Goal: Information Seeking & Learning: Learn about a topic

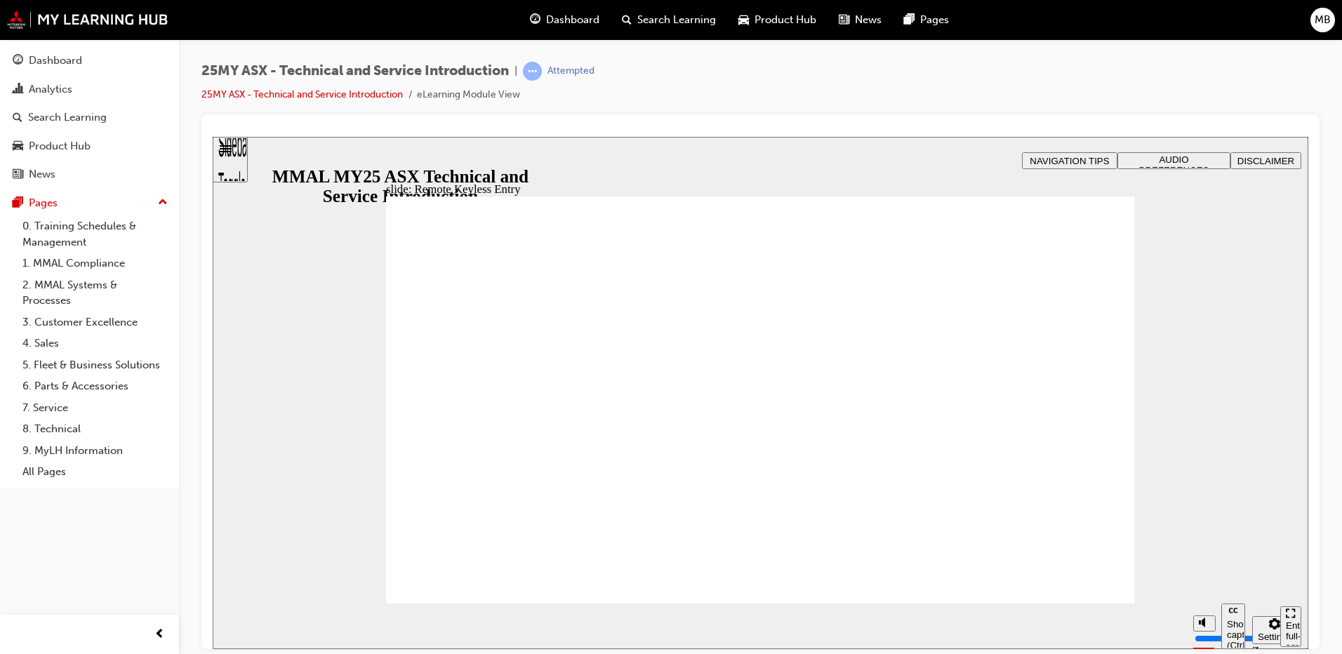
click at [1170, 161] on span "AUDIO PREFERENCES" at bounding box center [1174, 164] width 70 height 21
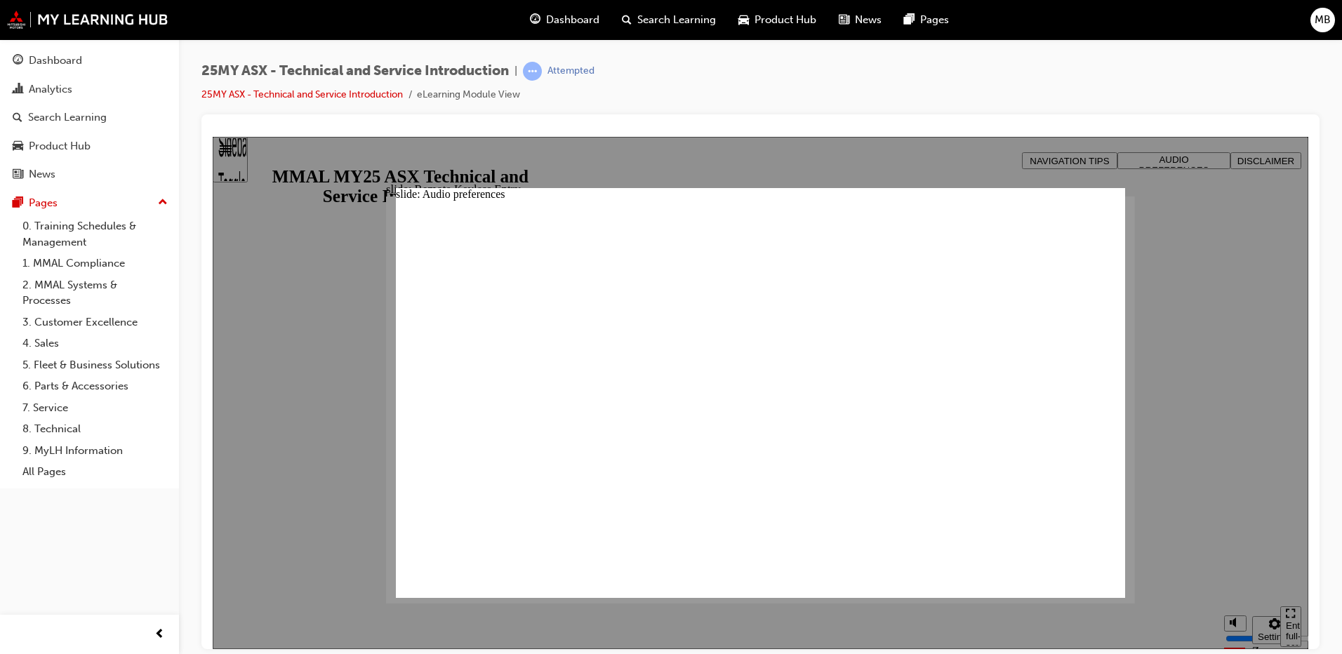
drag, startPoint x: 1099, startPoint y: 219, endPoint x: 1204, endPoint y: 239, distance: 107.2
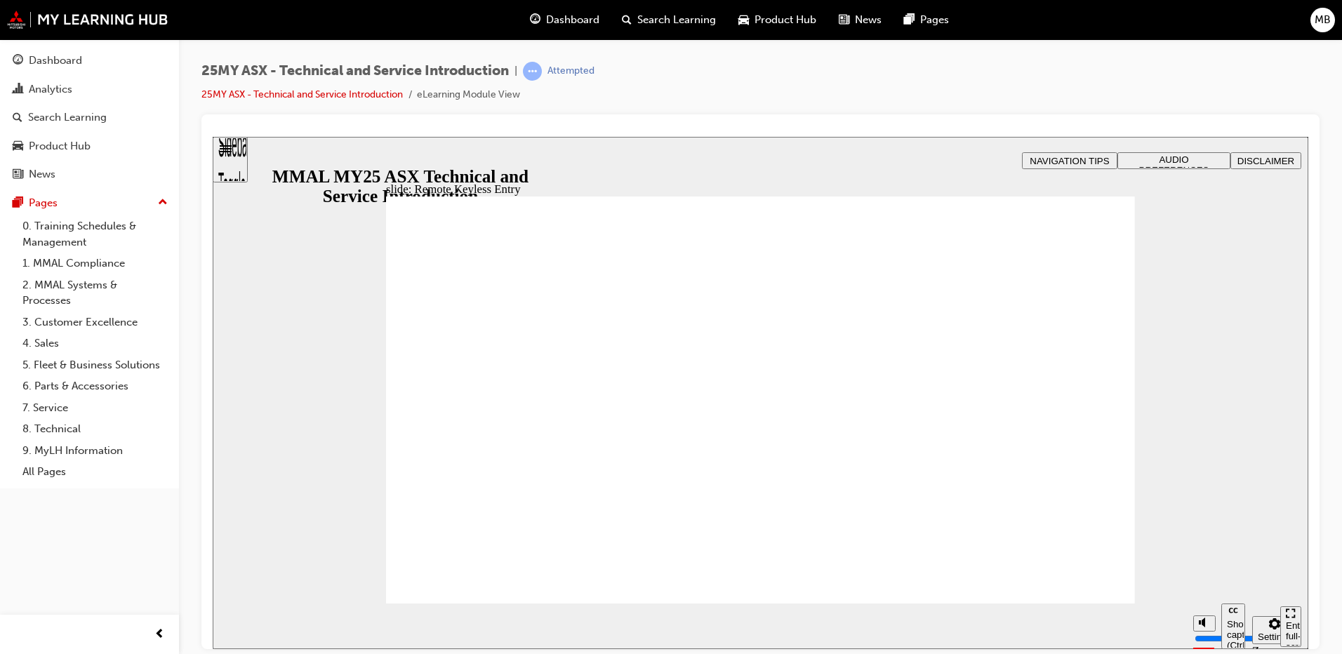
type input "21"
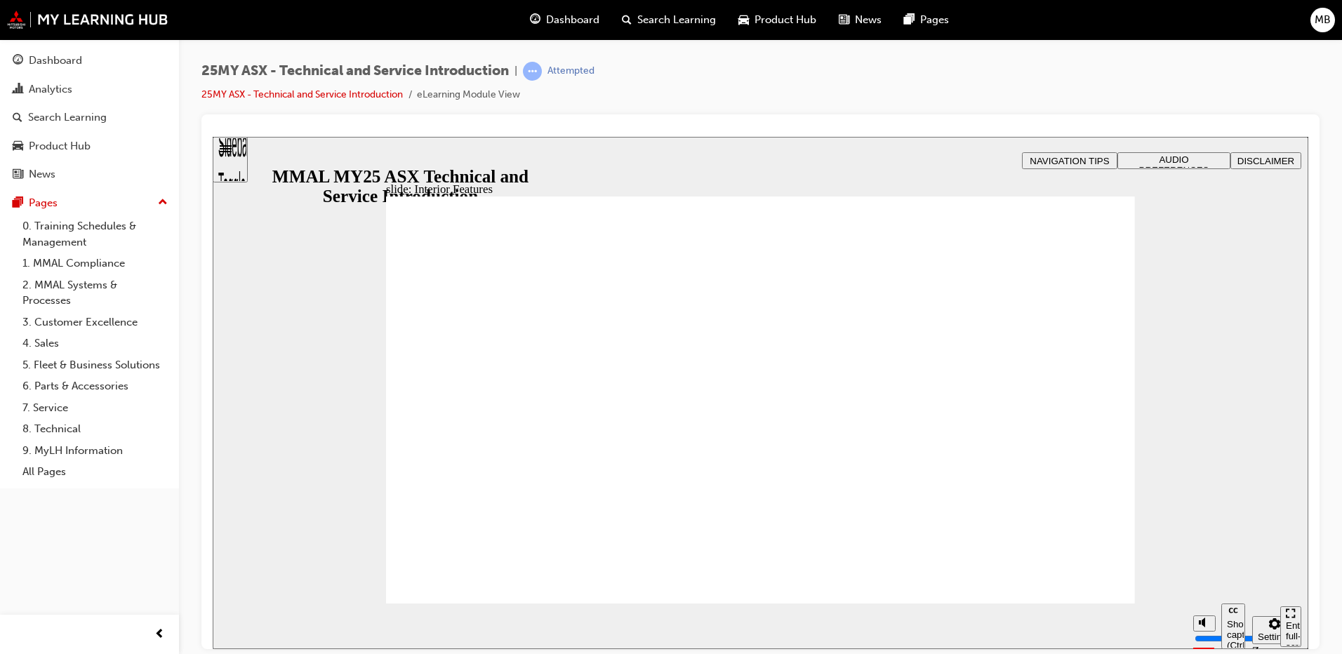
drag, startPoint x: 753, startPoint y: 379, endPoint x: 803, endPoint y: 389, distance: 51.5
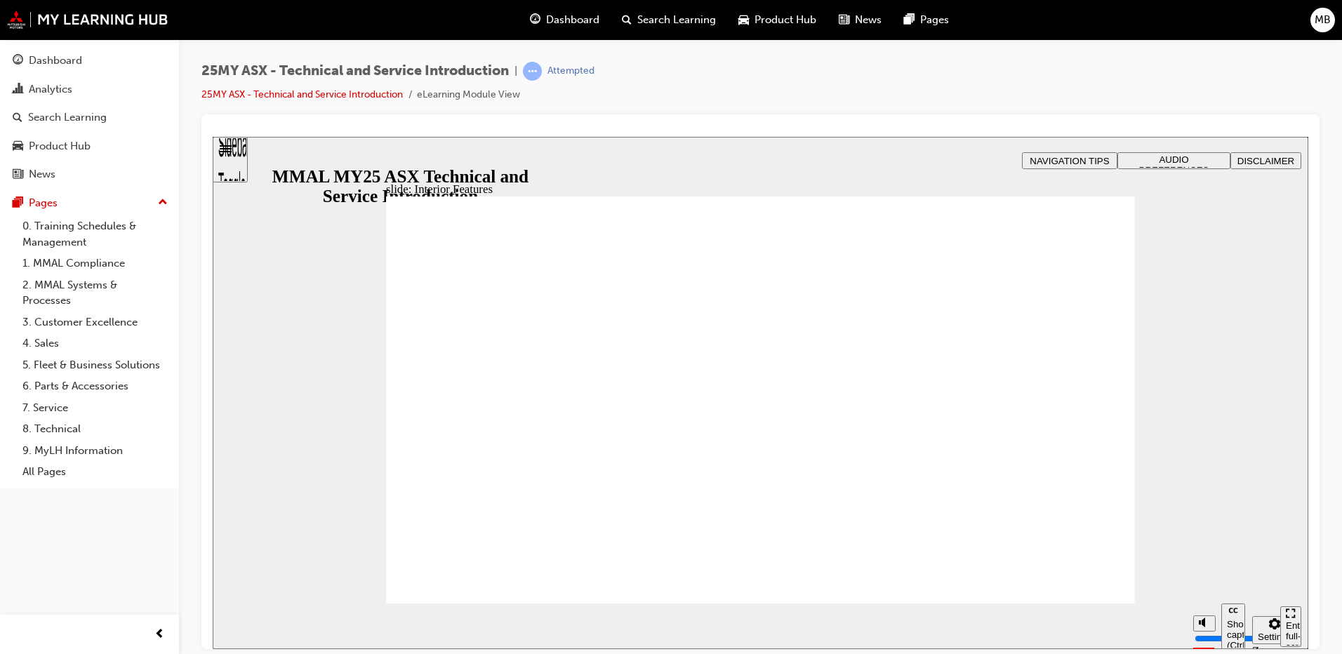
type input "17"
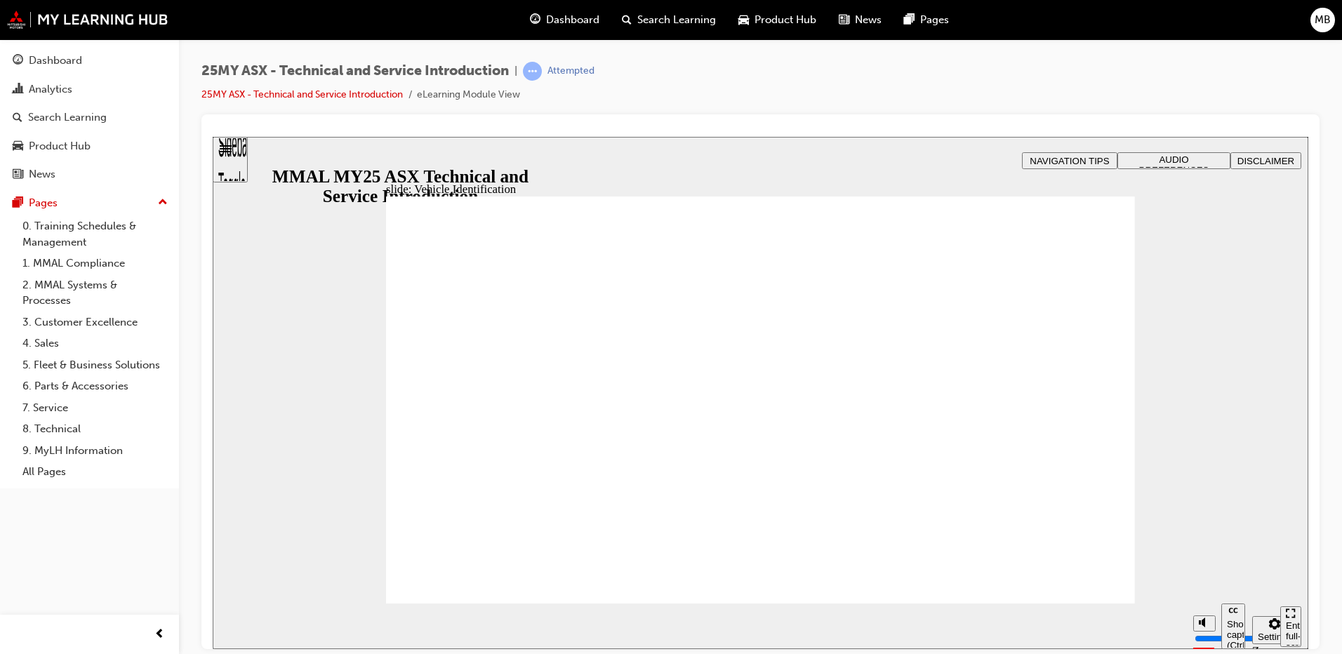
drag, startPoint x: 1097, startPoint y: 241, endPoint x: 1102, endPoint y: 260, distance: 19.6
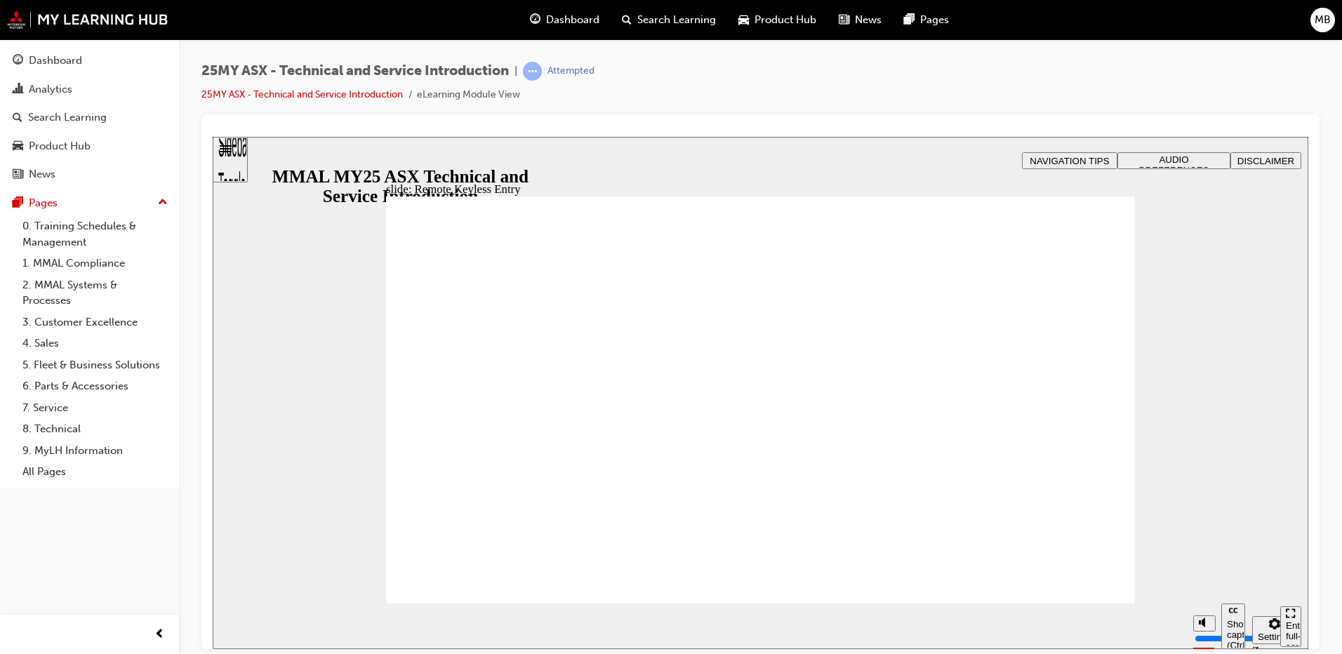
type input "21"
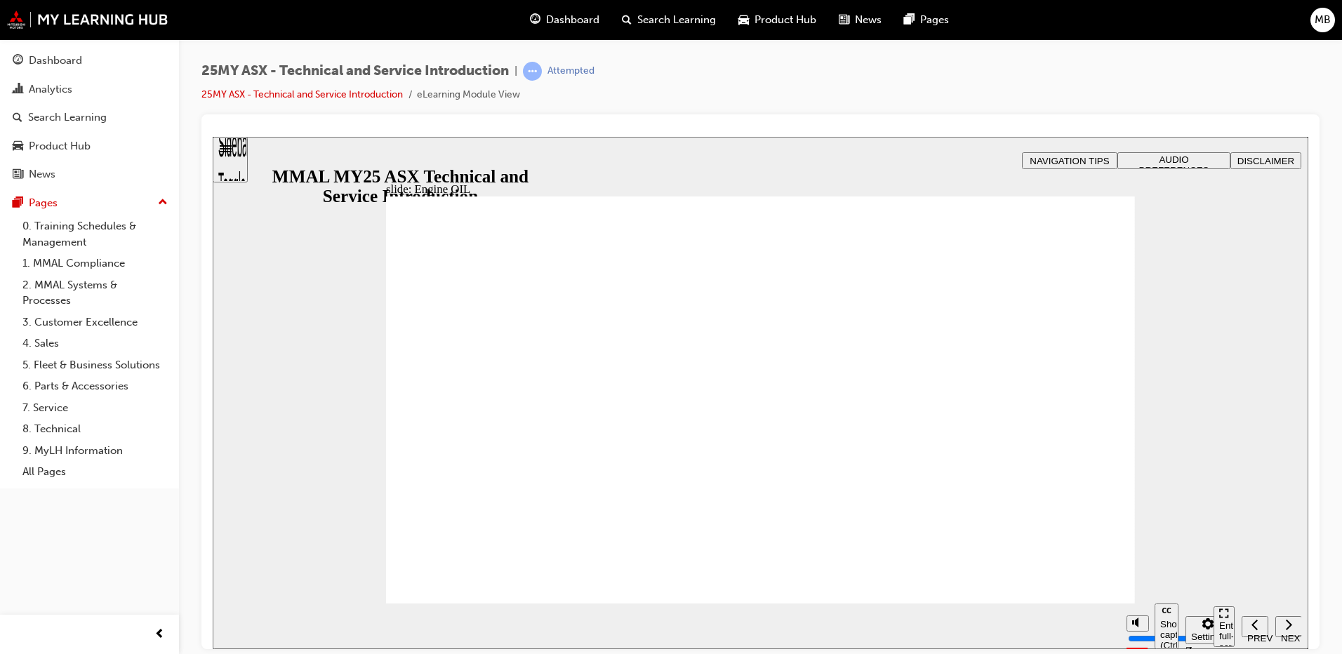
drag, startPoint x: 1093, startPoint y: 248, endPoint x: 1135, endPoint y: 271, distance: 47.7
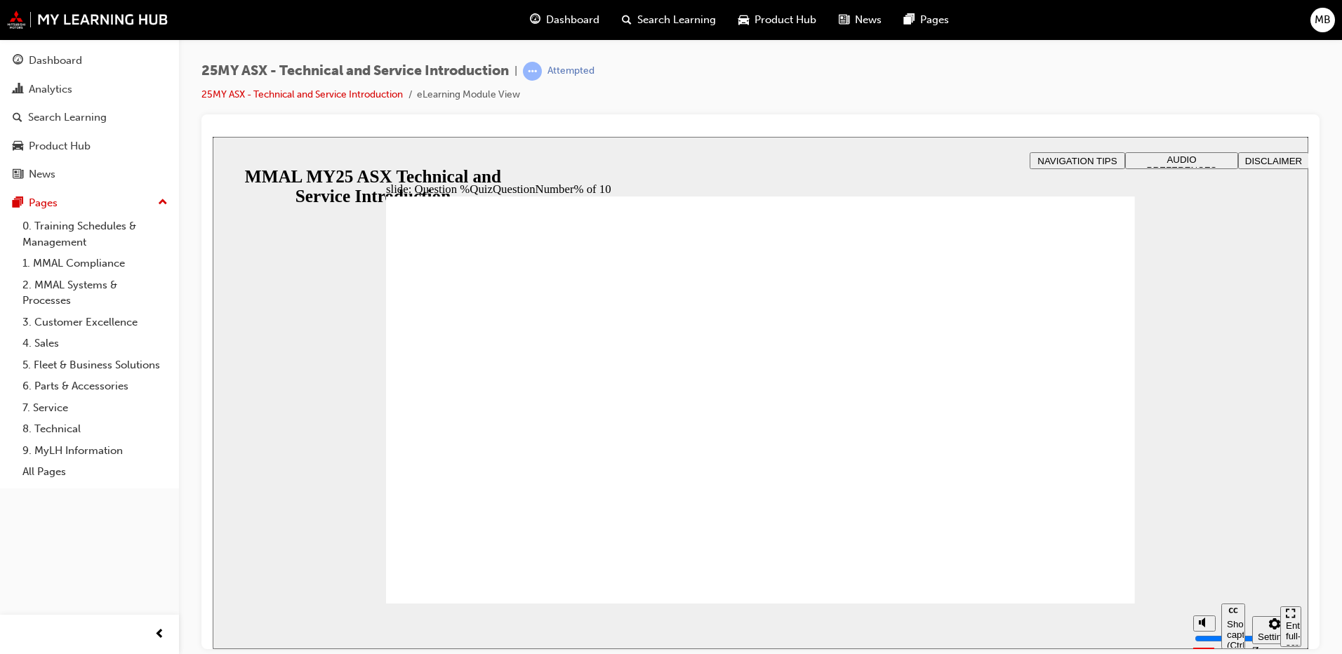
radio input "true"
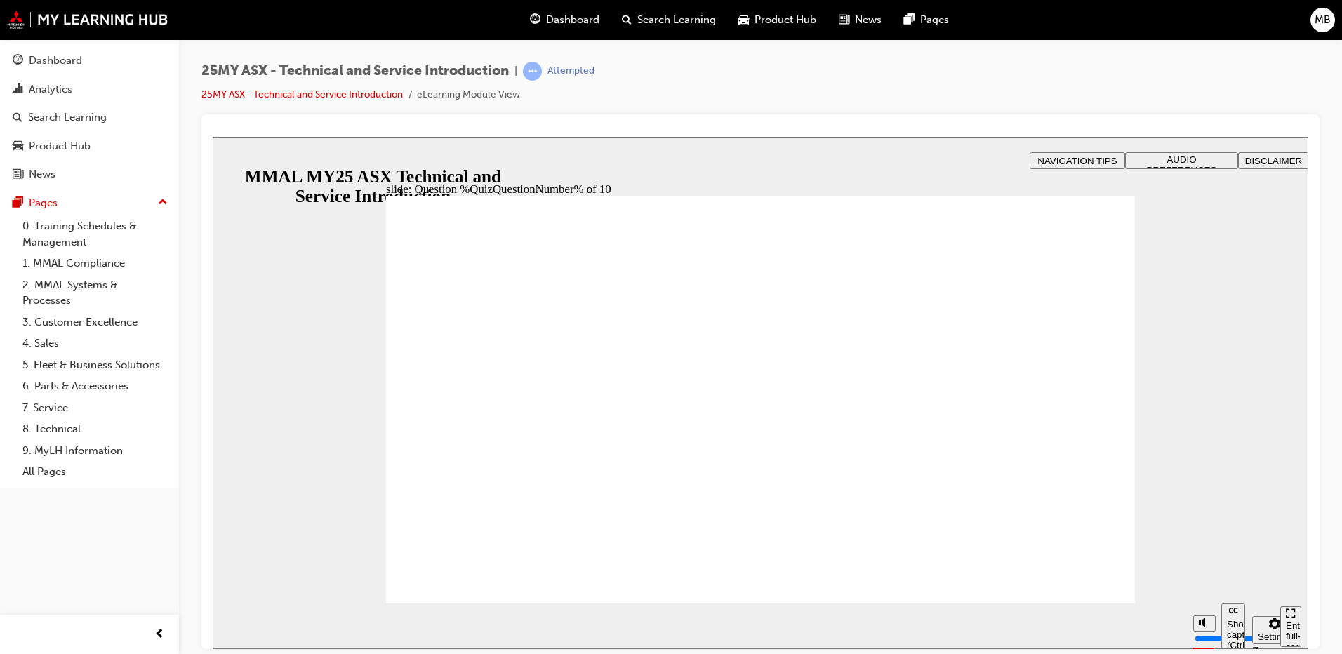
radio input "true"
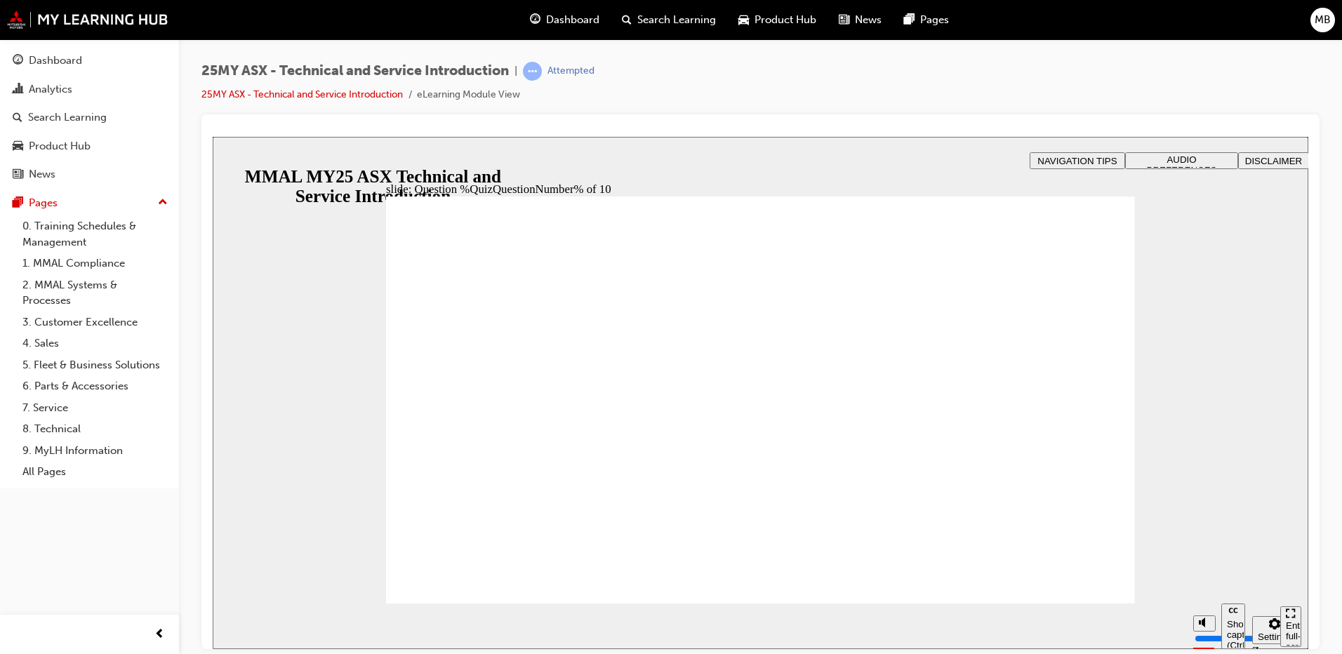
radio input "true"
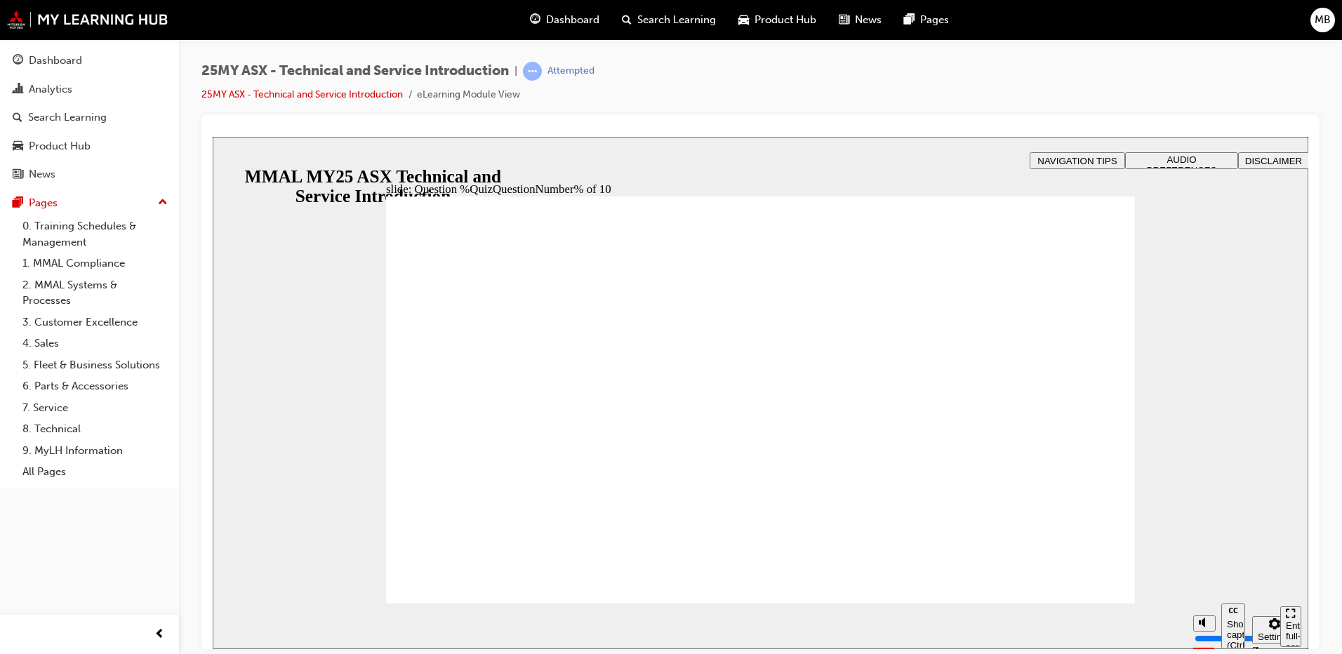
radio input "true"
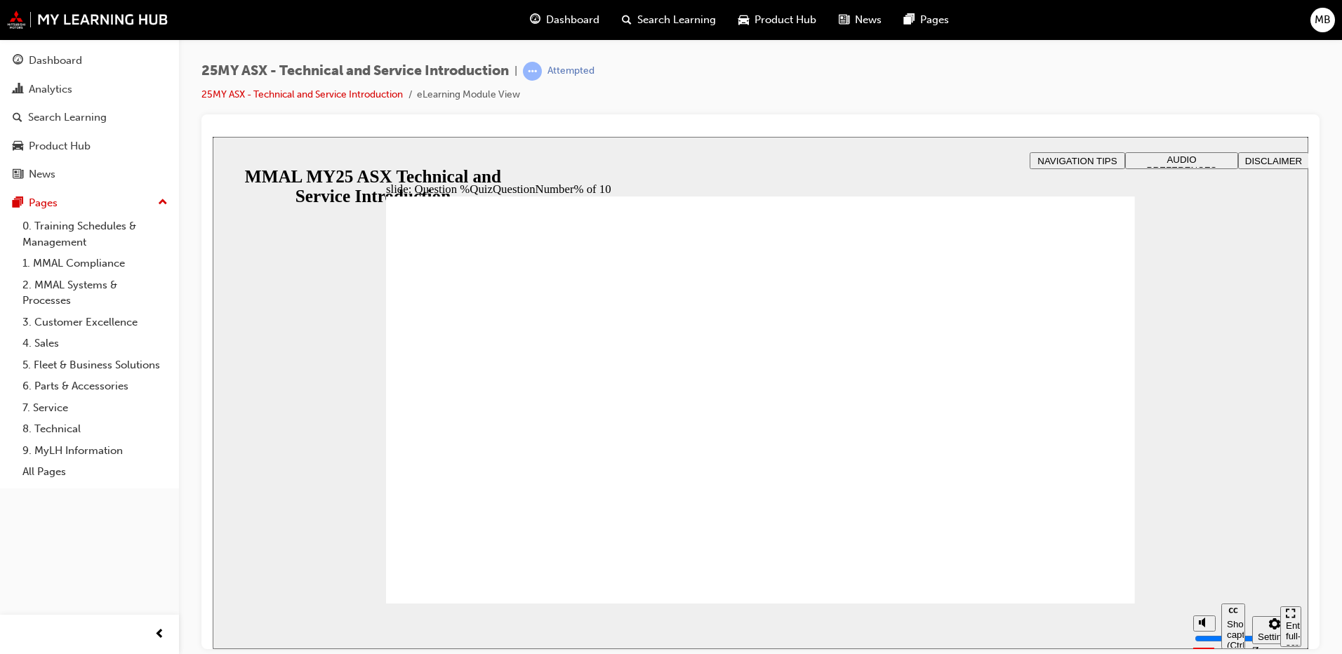
radio input "true"
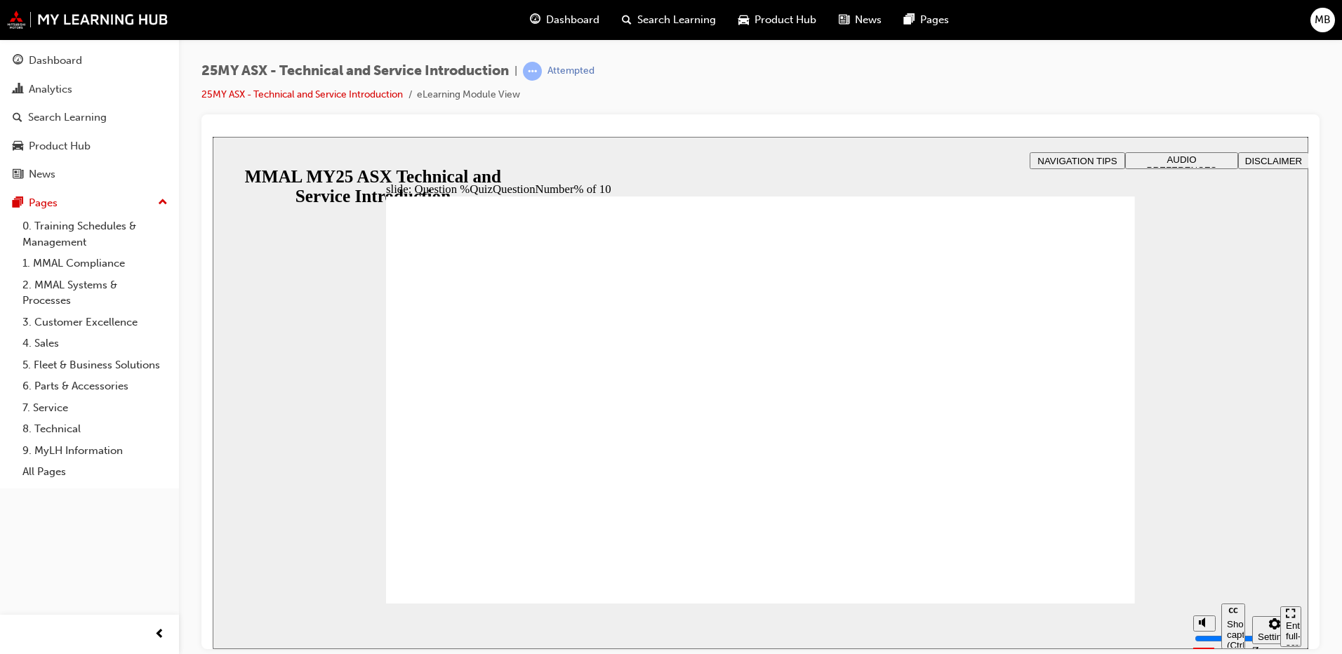
radio input "true"
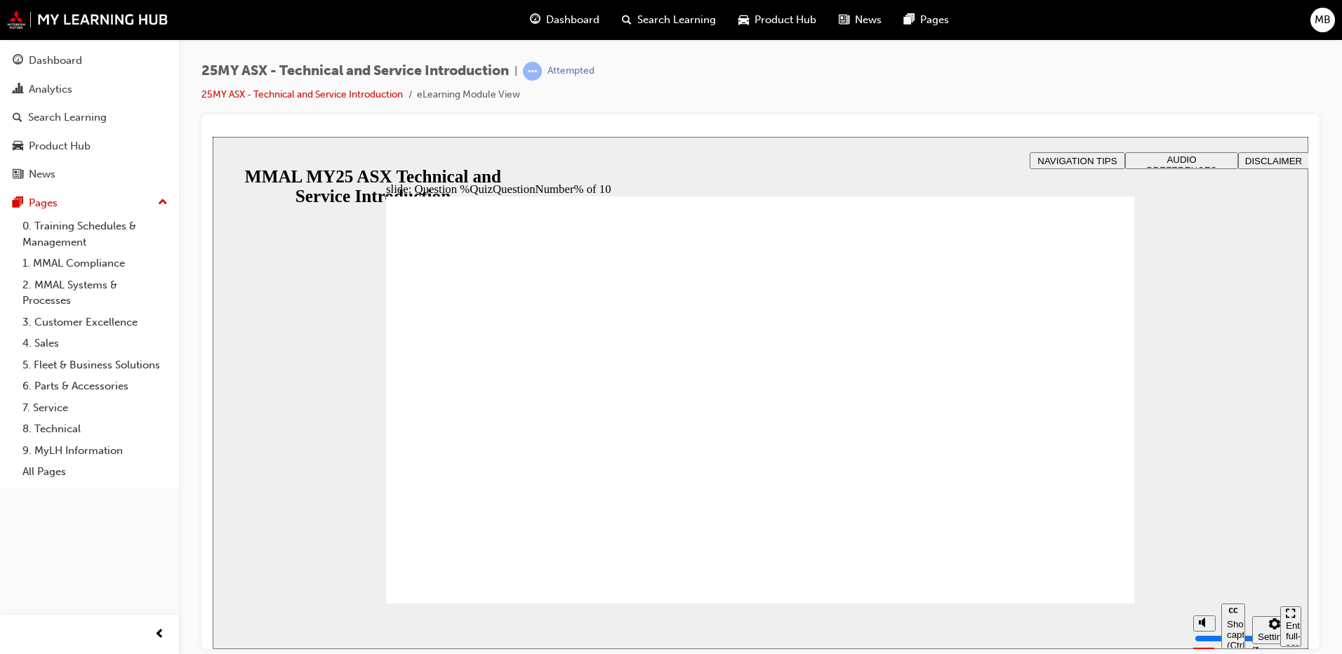
radio input "true"
